Goal: Task Accomplishment & Management: Use online tool/utility

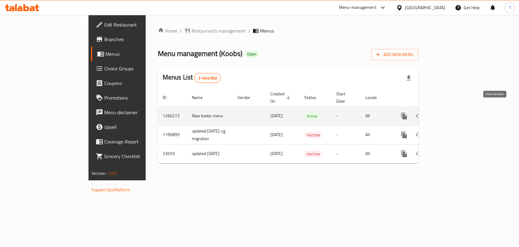
click at [451, 112] on icon "enhanced table" at bounding box center [447, 115] width 7 height 7
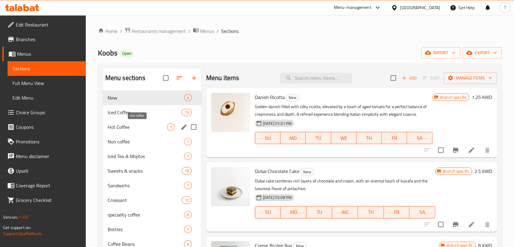
click at [131, 124] on span "Hot Coffee" at bounding box center [137, 126] width 59 height 7
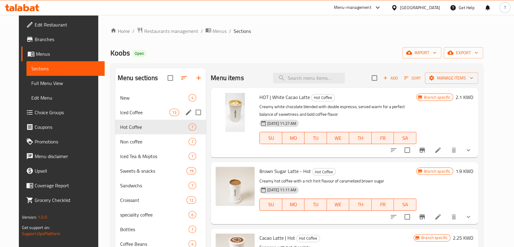
click at [129, 115] on span "Iced Coffee" at bounding box center [144, 112] width 49 height 7
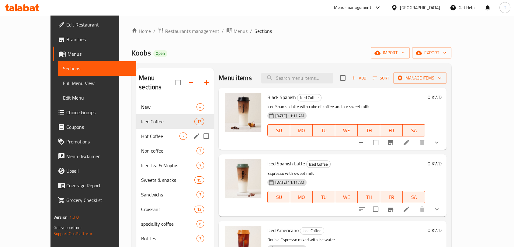
click at [141, 132] on span "Hot Coffee" at bounding box center [160, 135] width 38 height 7
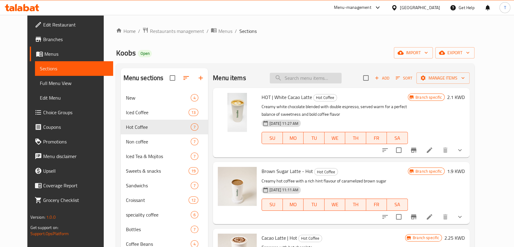
click at [294, 77] on input "search" at bounding box center [306, 78] width 72 height 11
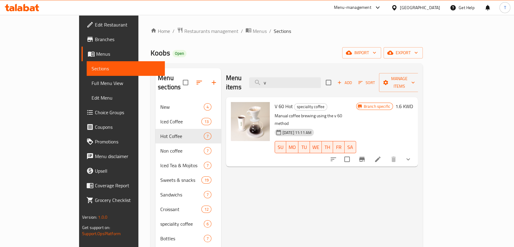
click at [415, 152] on button "show more" at bounding box center [408, 159] width 15 height 15
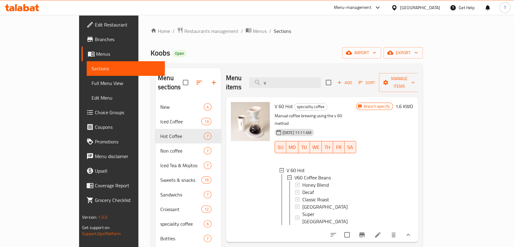
scroll to position [1, 0]
click at [314, 81] on input "v" at bounding box center [285, 82] width 72 height 11
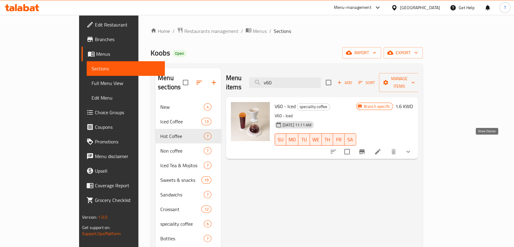
type input "v60"
click at [412, 148] on icon "show more" at bounding box center [407, 151] width 7 height 7
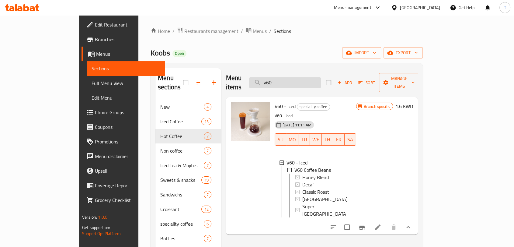
drag, startPoint x: 340, startPoint y: 76, endPoint x: 290, endPoint y: 81, distance: 49.5
click at [290, 81] on input "v60" at bounding box center [285, 82] width 72 height 11
